Goal: Information Seeking & Learning: Understand process/instructions

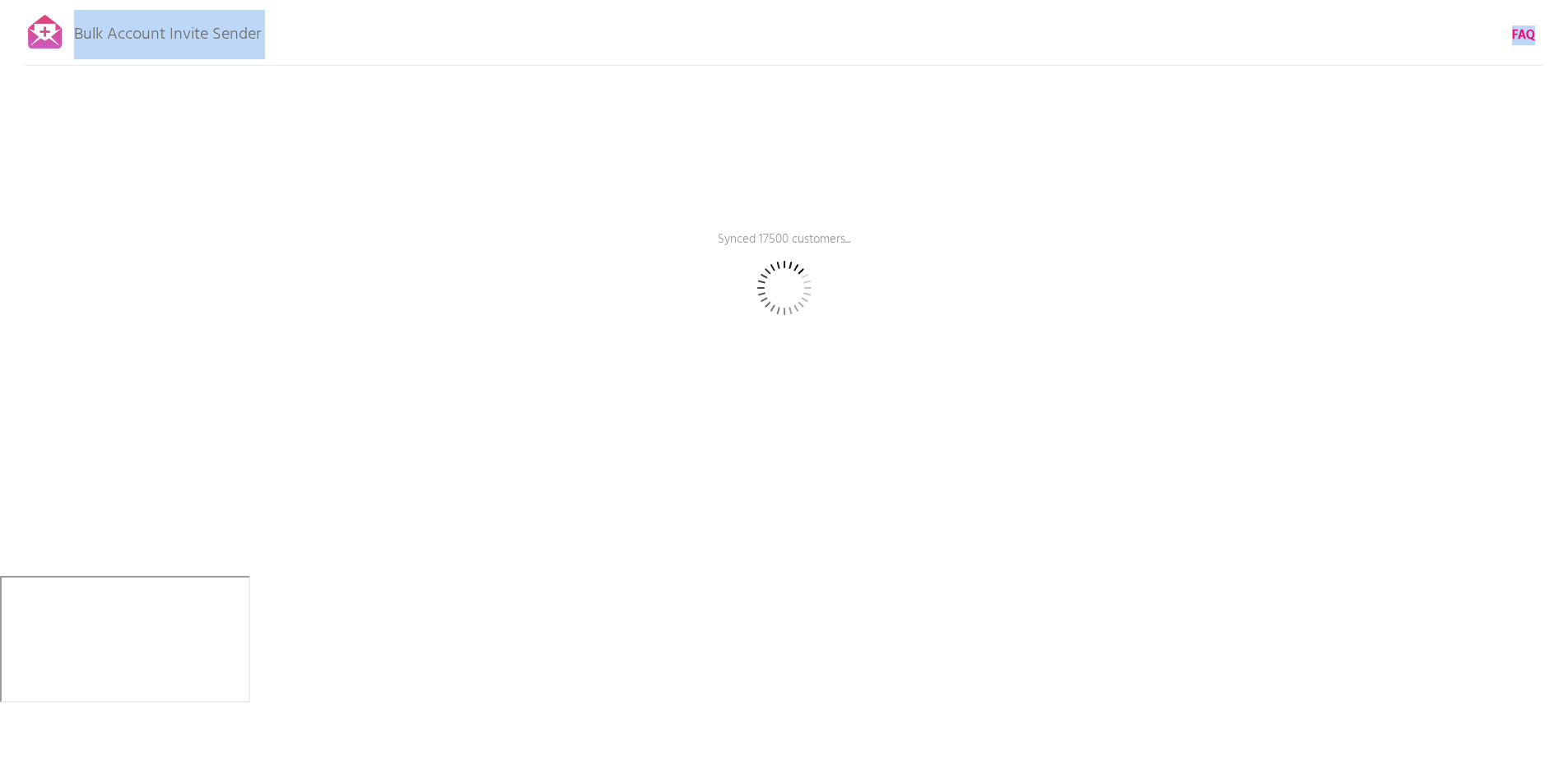
drag, startPoint x: 279, startPoint y: 31, endPoint x: 32, endPoint y: 31, distance: 247.0
click at [32, 31] on div "Bulk Account Invite Sender FAQ Synced 17500 customers... Pause sending (This ca…" at bounding box center [784, 288] width 1568 height 576
click at [624, 50] on div "Bulk Account Invite Sender FAQ Synced 17500 customers... Pause sending (This ca…" at bounding box center [784, 288] width 1568 height 576
click at [1030, 319] on div "Bulk Account Invite Sender FAQ Synced 548500 customers... Pause sending (This c…" at bounding box center [784, 288] width 1568 height 576
